Goal: Register for event/course

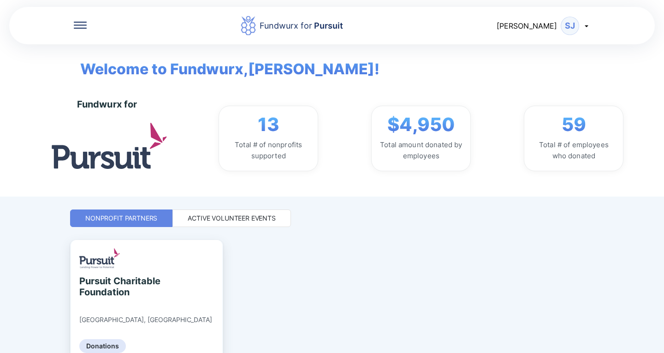
click at [270, 218] on div "Active Volunteer Events" at bounding box center [232, 218] width 88 height 9
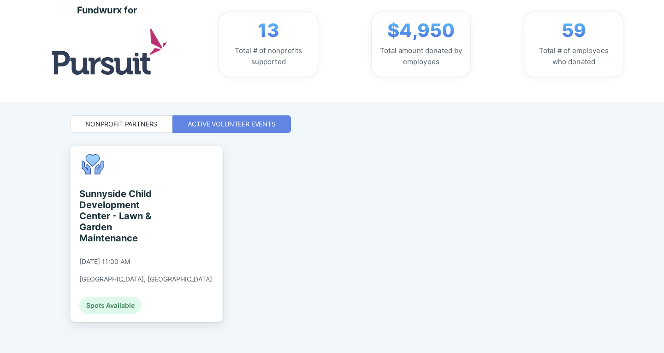
scroll to position [102, 0]
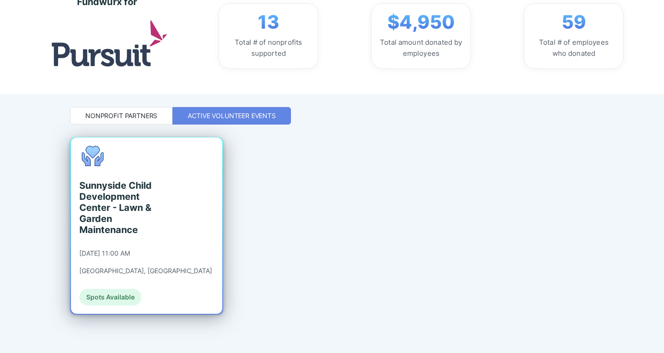
click at [121, 298] on div "Spots Available" at bounding box center [110, 297] width 62 height 17
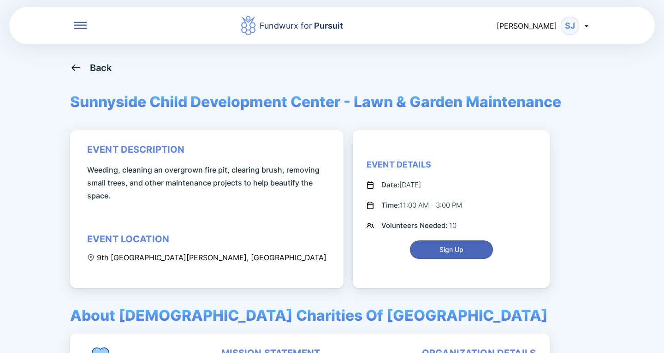
click at [442, 252] on span "Sign Up" at bounding box center [452, 249] width 24 height 9
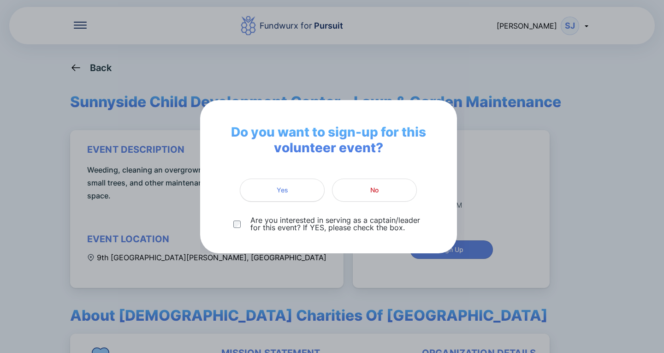
click at [268, 197] on button "Yes" at bounding box center [282, 190] width 85 height 23
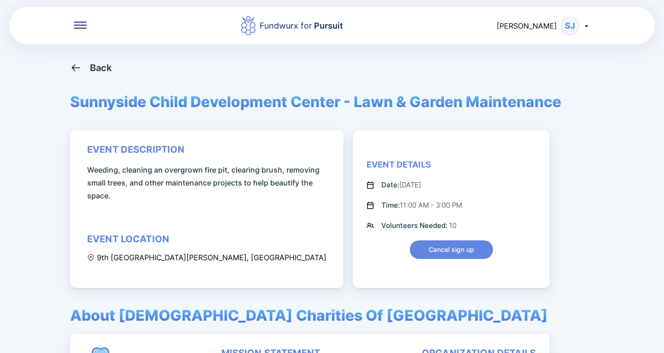
click at [587, 26] on icon at bounding box center [586, 26] width 3 height 2
click at [527, 72] on div "Log out" at bounding box center [532, 73] width 27 height 9
